Goal: Transaction & Acquisition: Download file/media

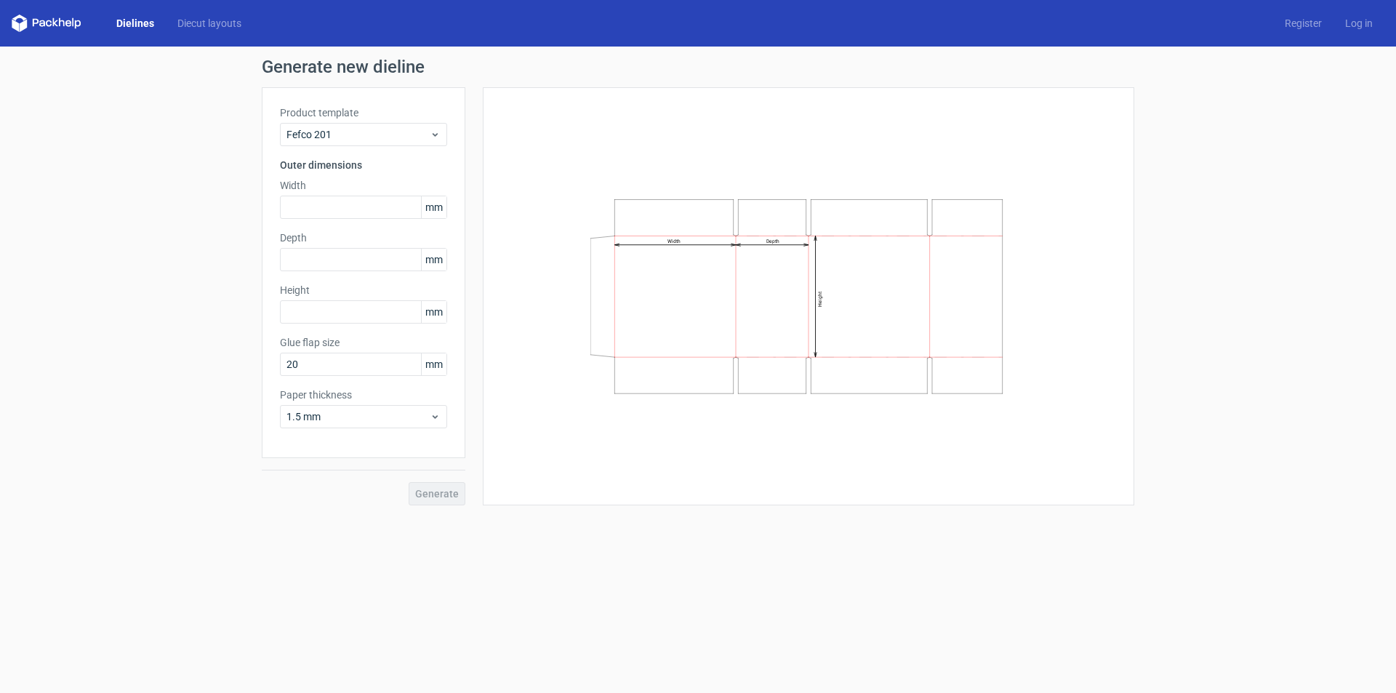
click at [137, 17] on link "Dielines" at bounding box center [135, 23] width 61 height 15
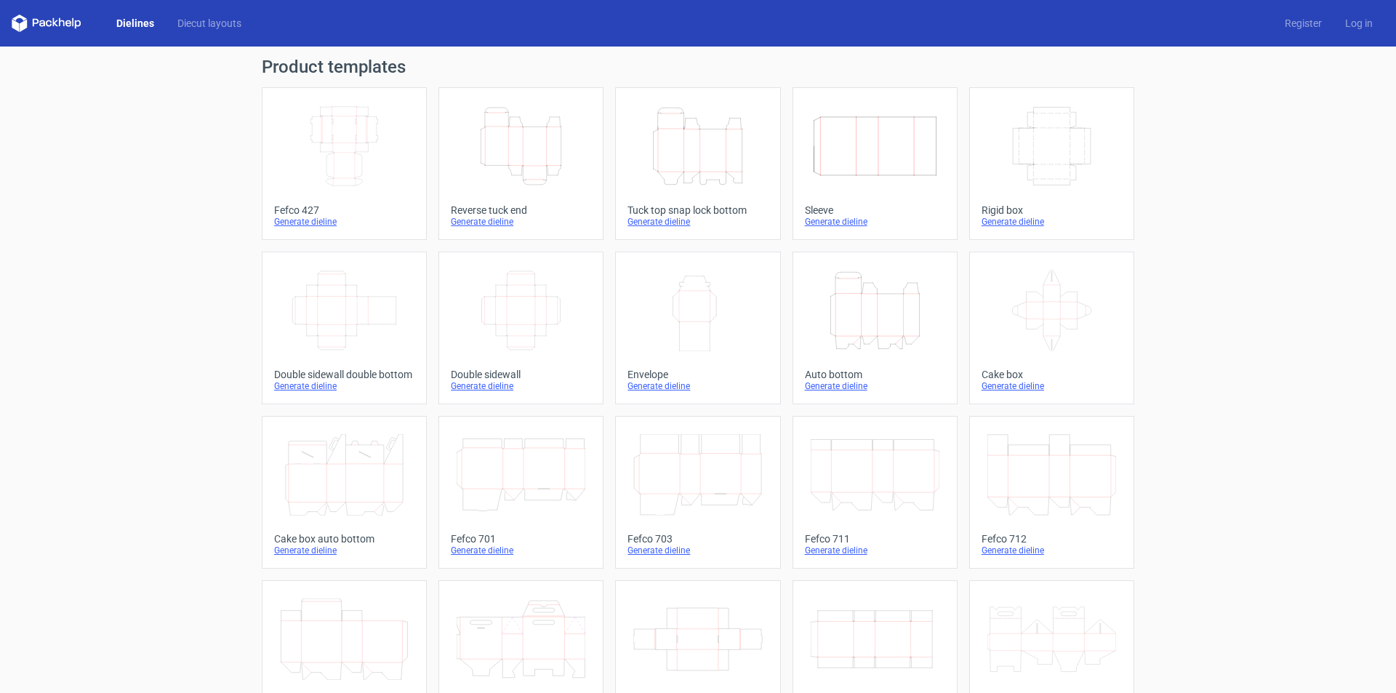
click at [852, 330] on icon "Height Depth Width" at bounding box center [875, 310] width 129 height 81
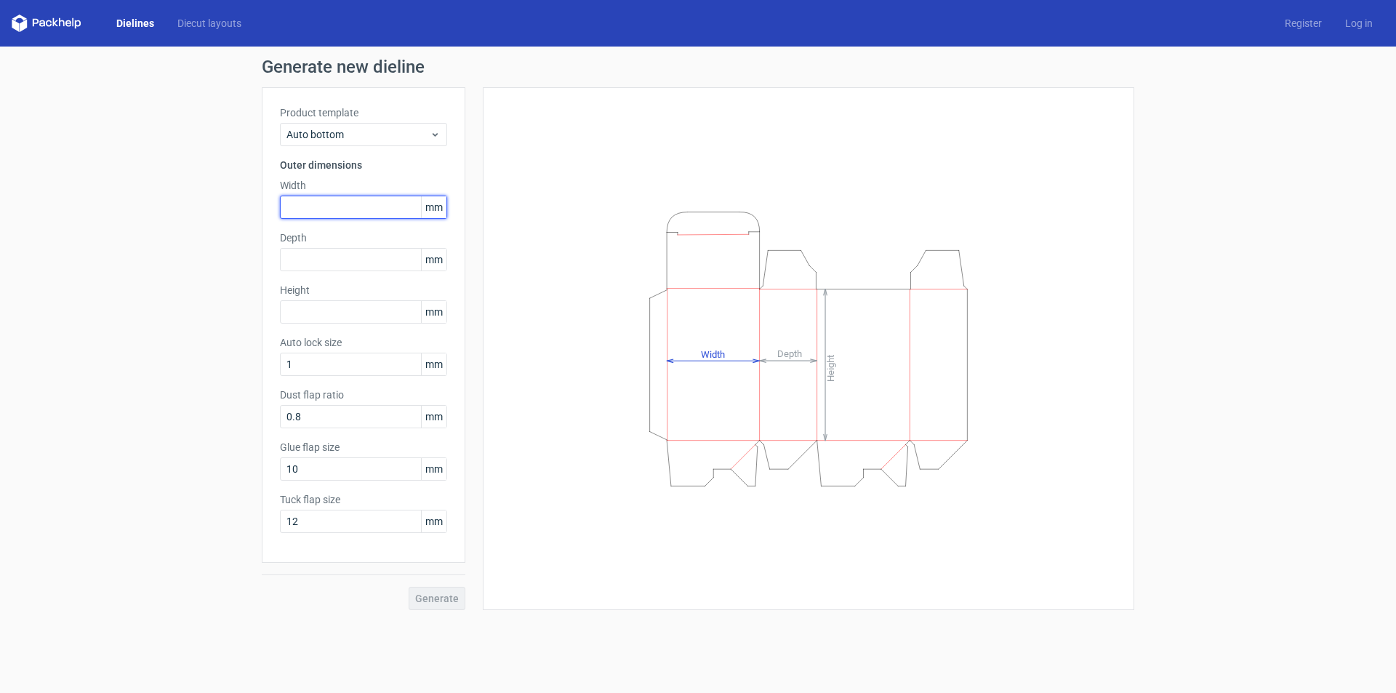
click at [332, 200] on input "text" at bounding box center [363, 207] width 167 height 23
type input "74"
type input "196"
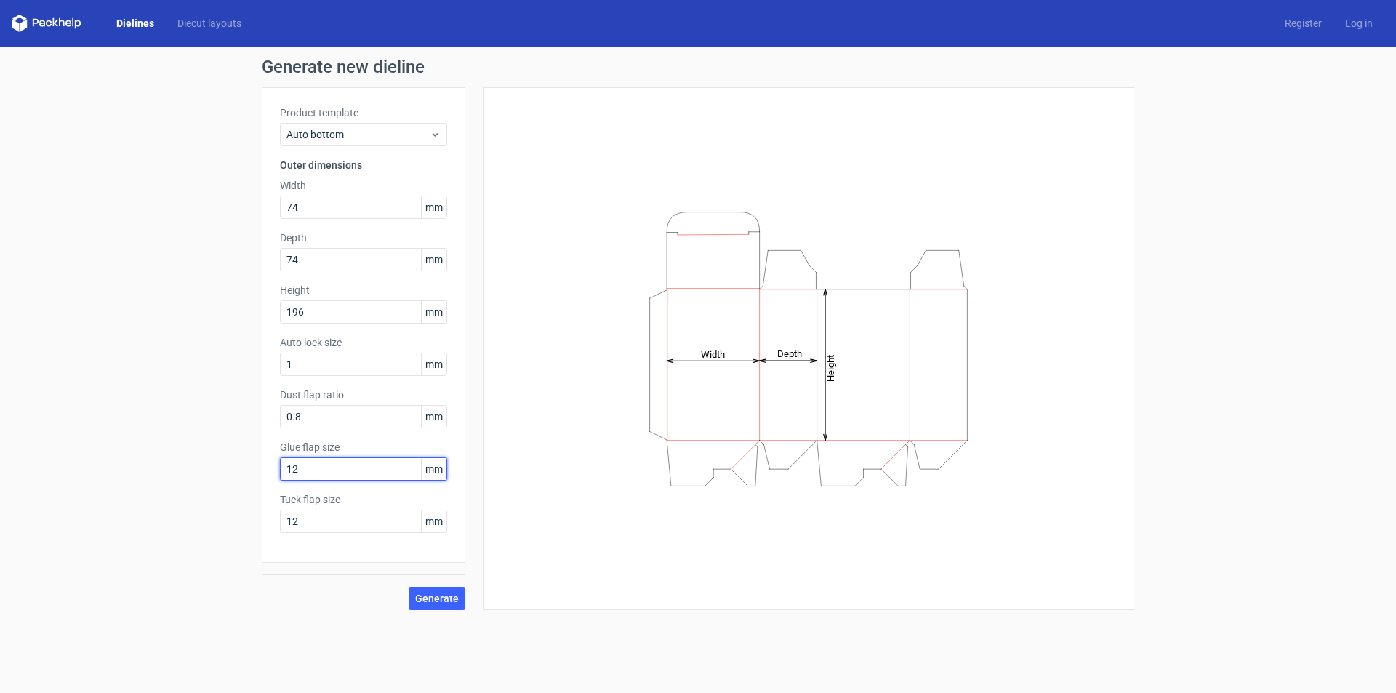
type input "12"
type input "15"
click at [437, 595] on span "Generate" at bounding box center [437, 599] width 44 height 10
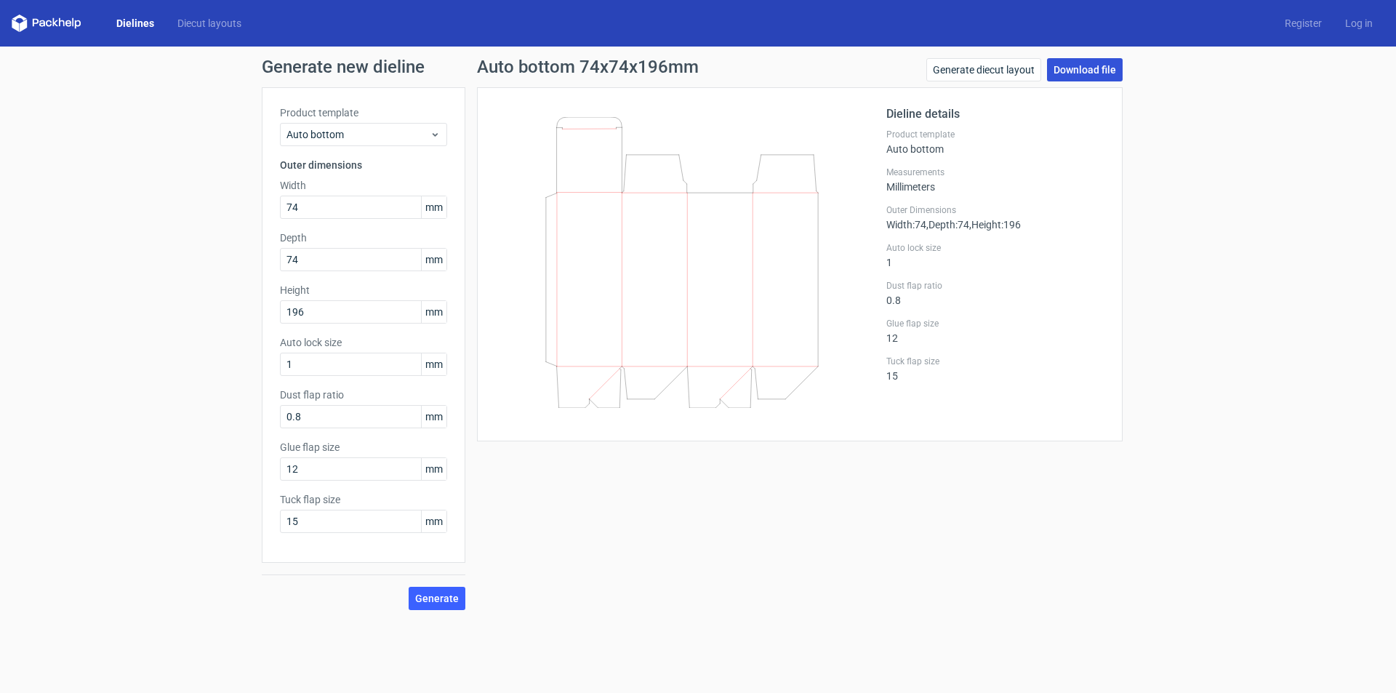
click at [1087, 68] on link "Download file" at bounding box center [1085, 69] width 76 height 23
drag, startPoint x: 311, startPoint y: 207, endPoint x: 126, endPoint y: 204, distance: 184.8
click at [172, 207] on div "Generate new dieline Product template Auto bottom Outer dimensions Width 74 mm …" at bounding box center [698, 334] width 1396 height 575
type input "53"
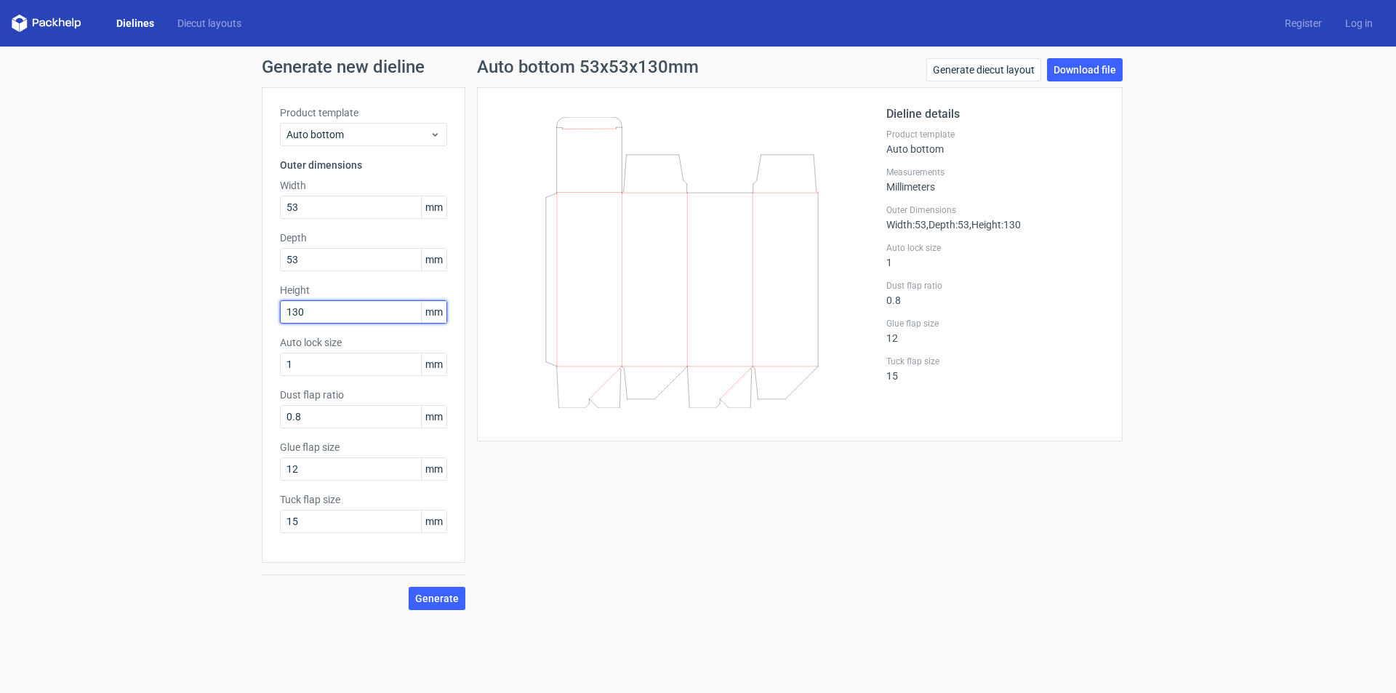
type input "130"
click at [435, 598] on span "Generate" at bounding box center [437, 599] width 44 height 10
click at [1070, 70] on link "Download file" at bounding box center [1085, 69] width 76 height 23
